Goal: Task Accomplishment & Management: Manage account settings

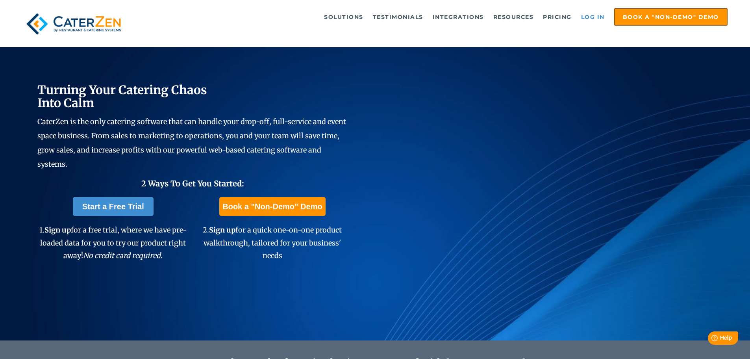
click at [594, 16] on link "Log in" at bounding box center [592, 17] width 31 height 16
click at [591, 17] on link "Log in" at bounding box center [592, 17] width 31 height 16
click at [594, 17] on link "Log in" at bounding box center [592, 17] width 31 height 16
click at [596, 15] on link "Log in" at bounding box center [592, 17] width 31 height 16
click at [590, 12] on link "Log in" at bounding box center [592, 17] width 31 height 16
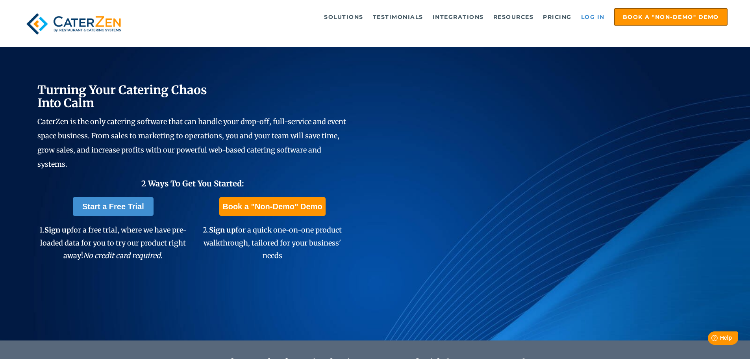
click at [592, 15] on link "Log in" at bounding box center [592, 17] width 31 height 16
